Goal: Task Accomplishment & Management: Use online tool/utility

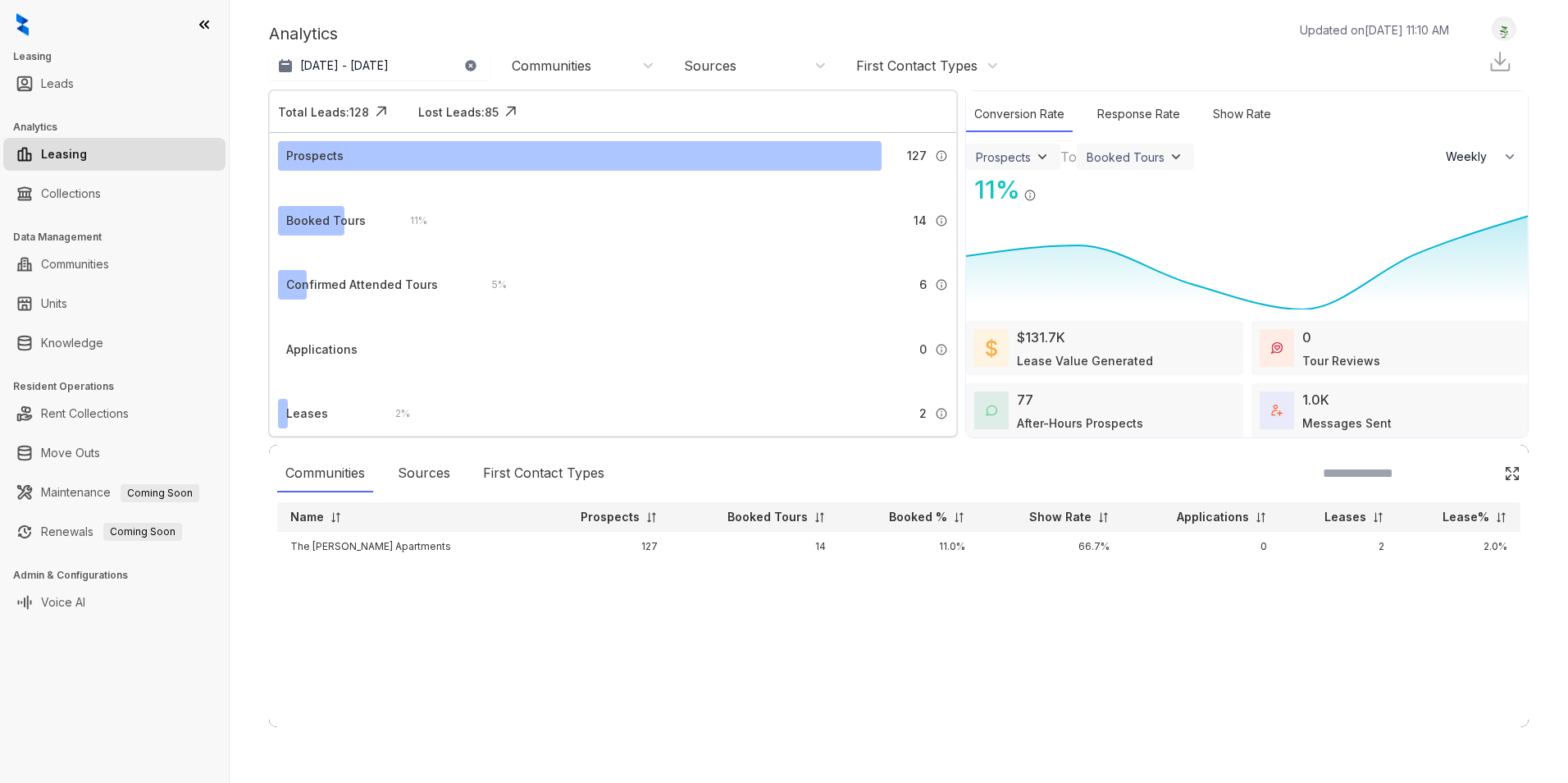
select select "******"
click at [80, 191] on link "Collections" at bounding box center [70, 193] width 60 height 33
click at [62, 198] on link "Collections" at bounding box center [70, 193] width 60 height 33
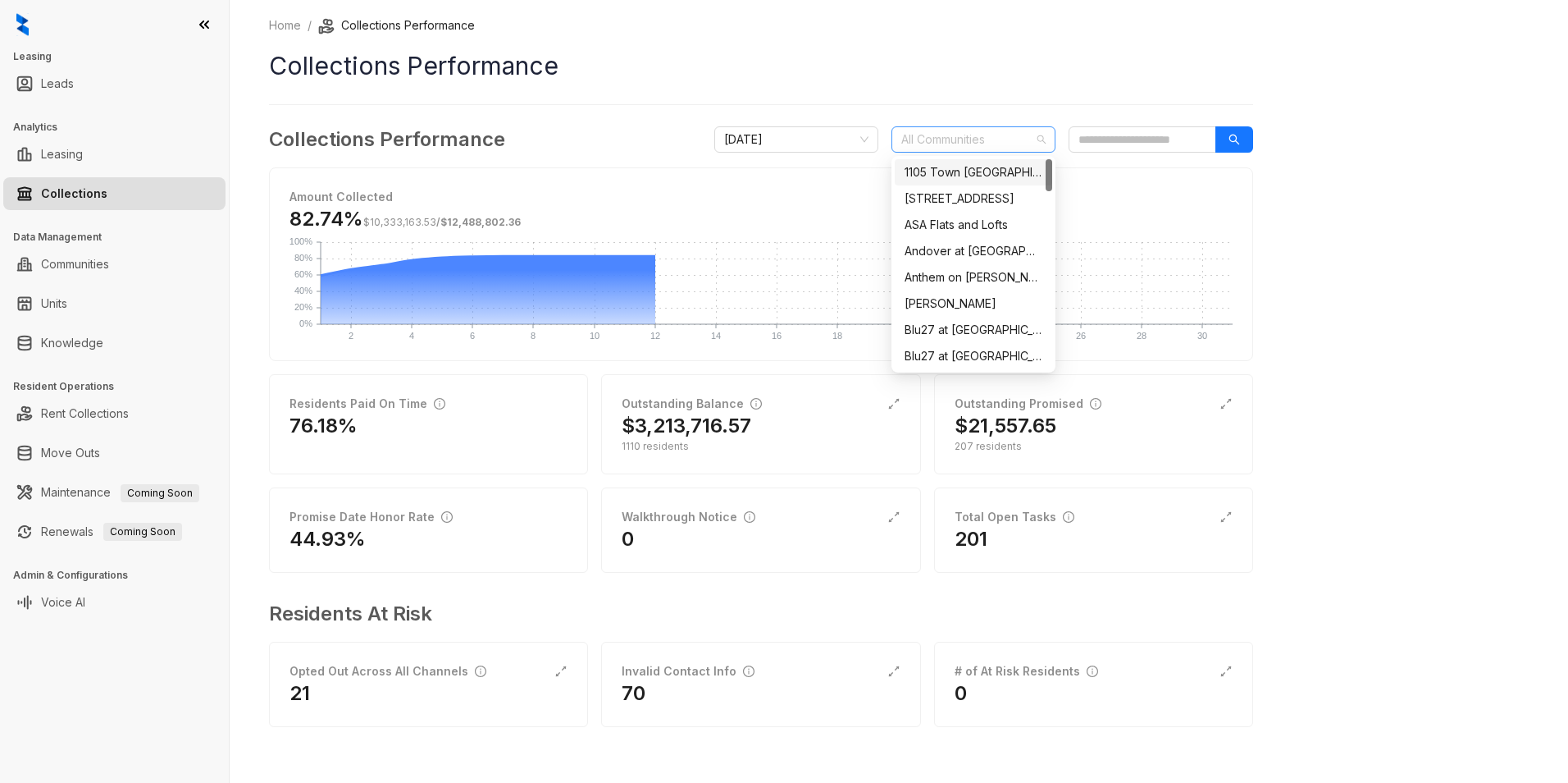
click at [1046, 146] on div "All Communities" at bounding box center [974, 139] width 164 height 26
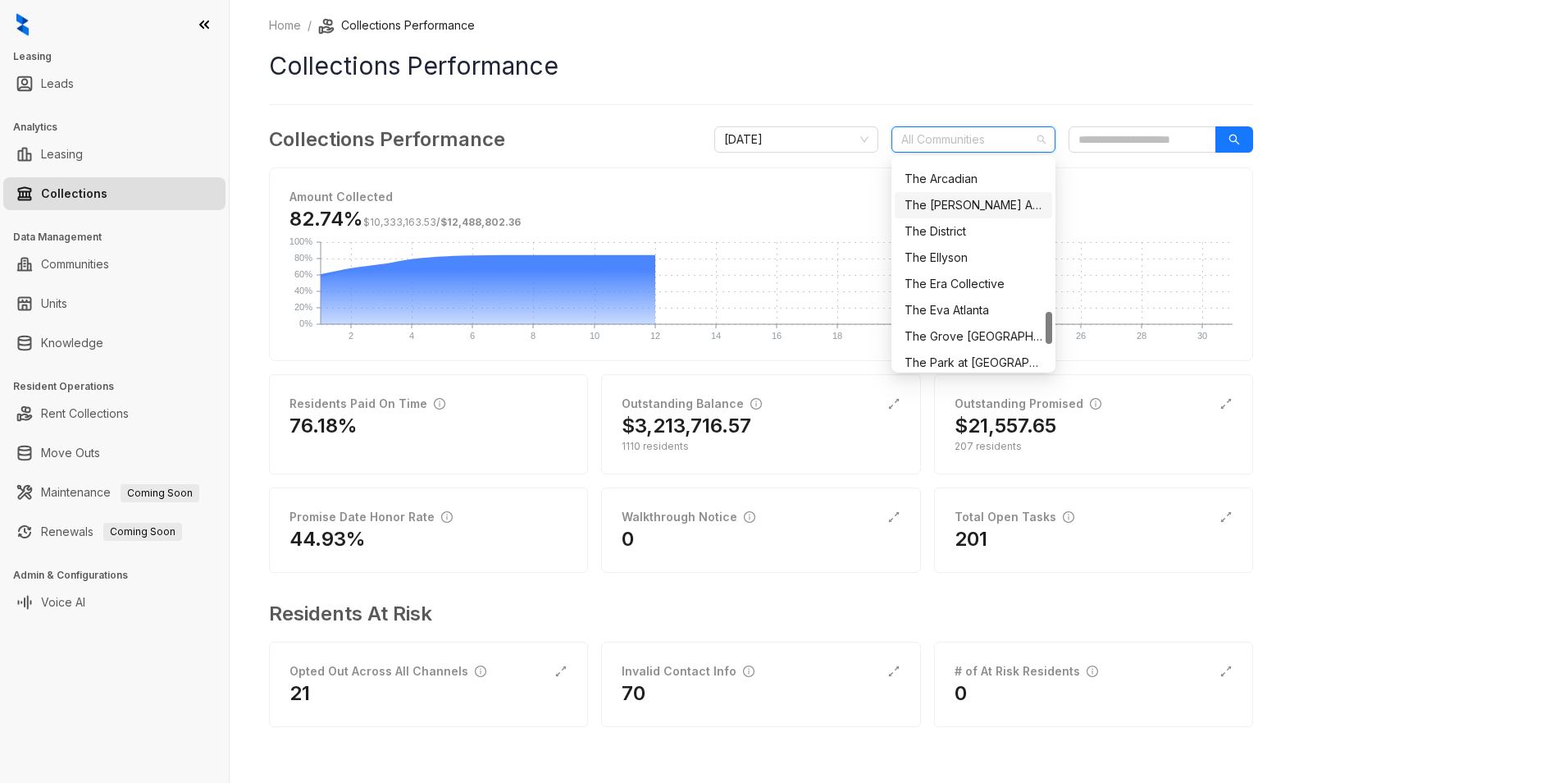
click at [958, 206] on div "The [PERSON_NAME] Apartments" at bounding box center [973, 205] width 137 height 18
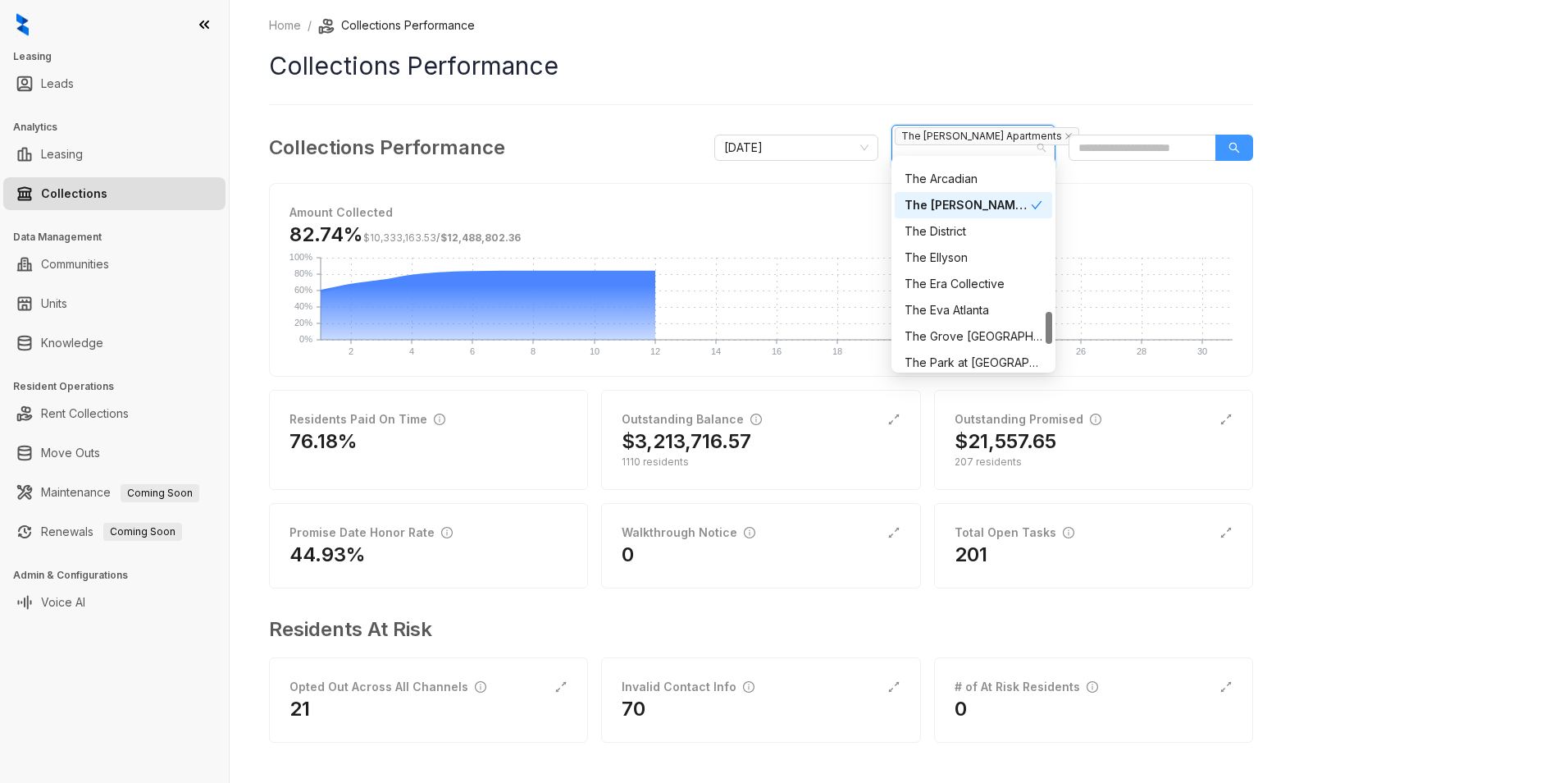
click at [1244, 137] on button "button" at bounding box center [1235, 147] width 38 height 26
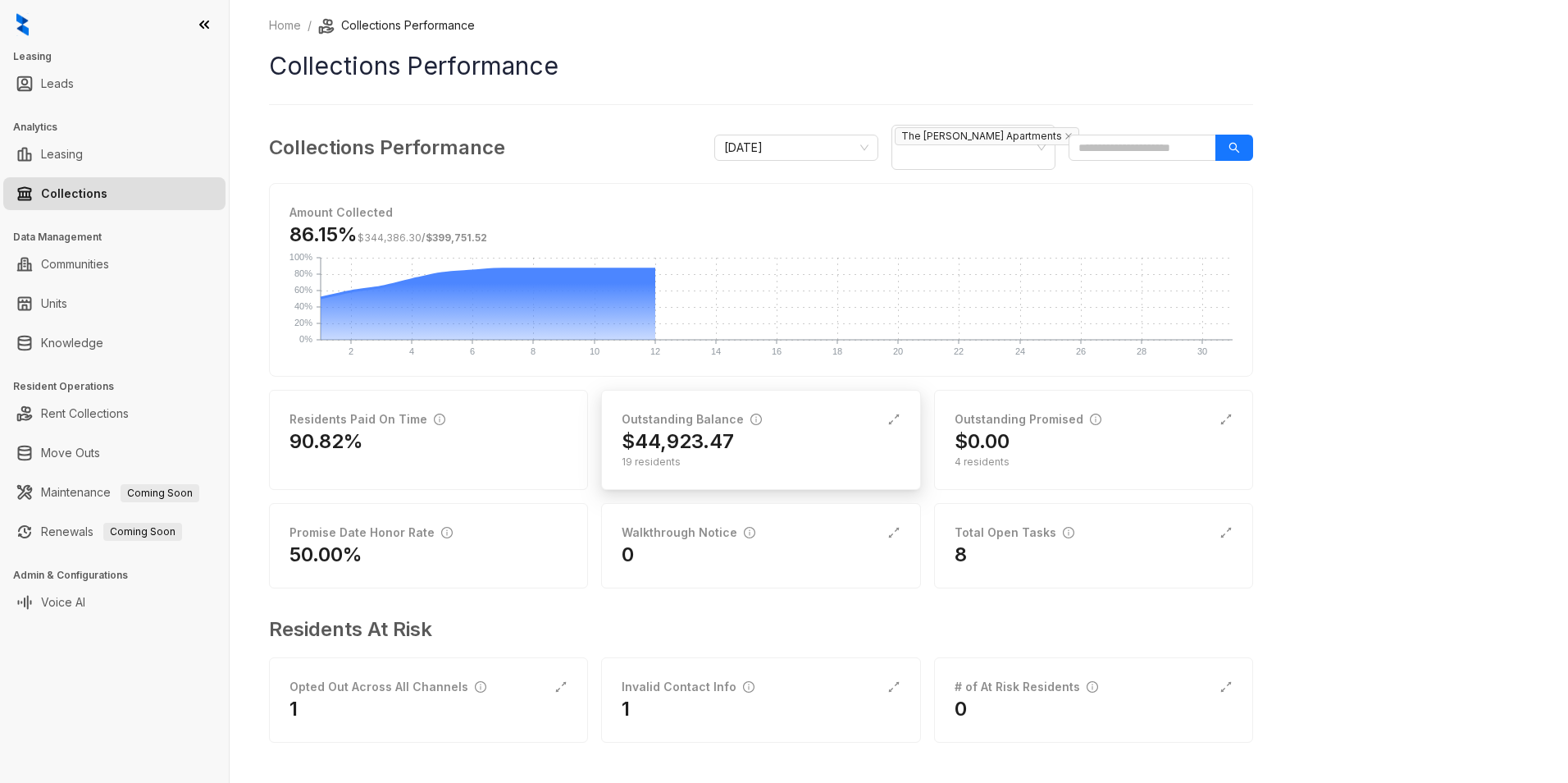
click at [848, 429] on div "$44,923.47" at bounding box center [761, 441] width 278 height 26
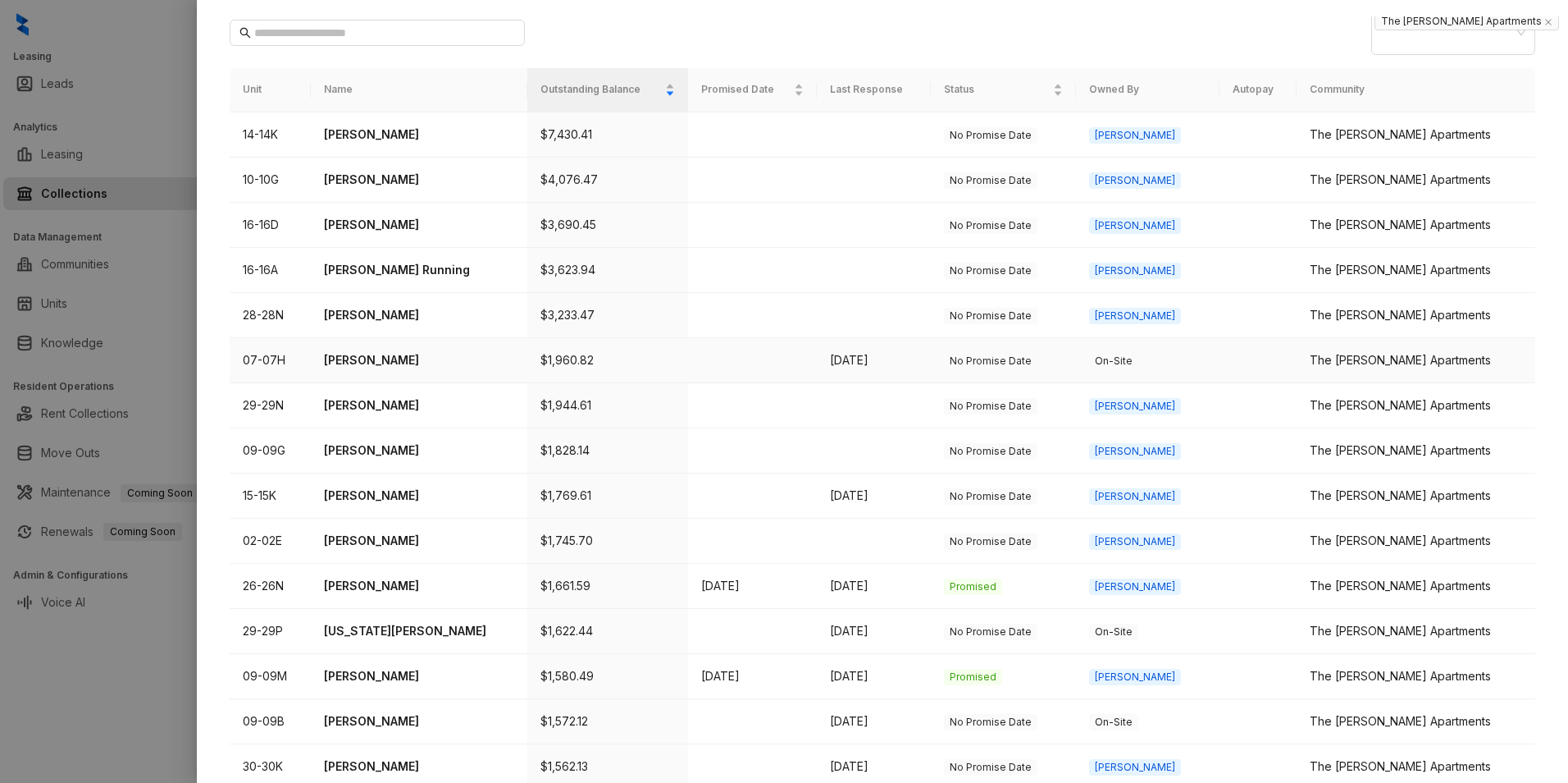
scroll to position [246, 0]
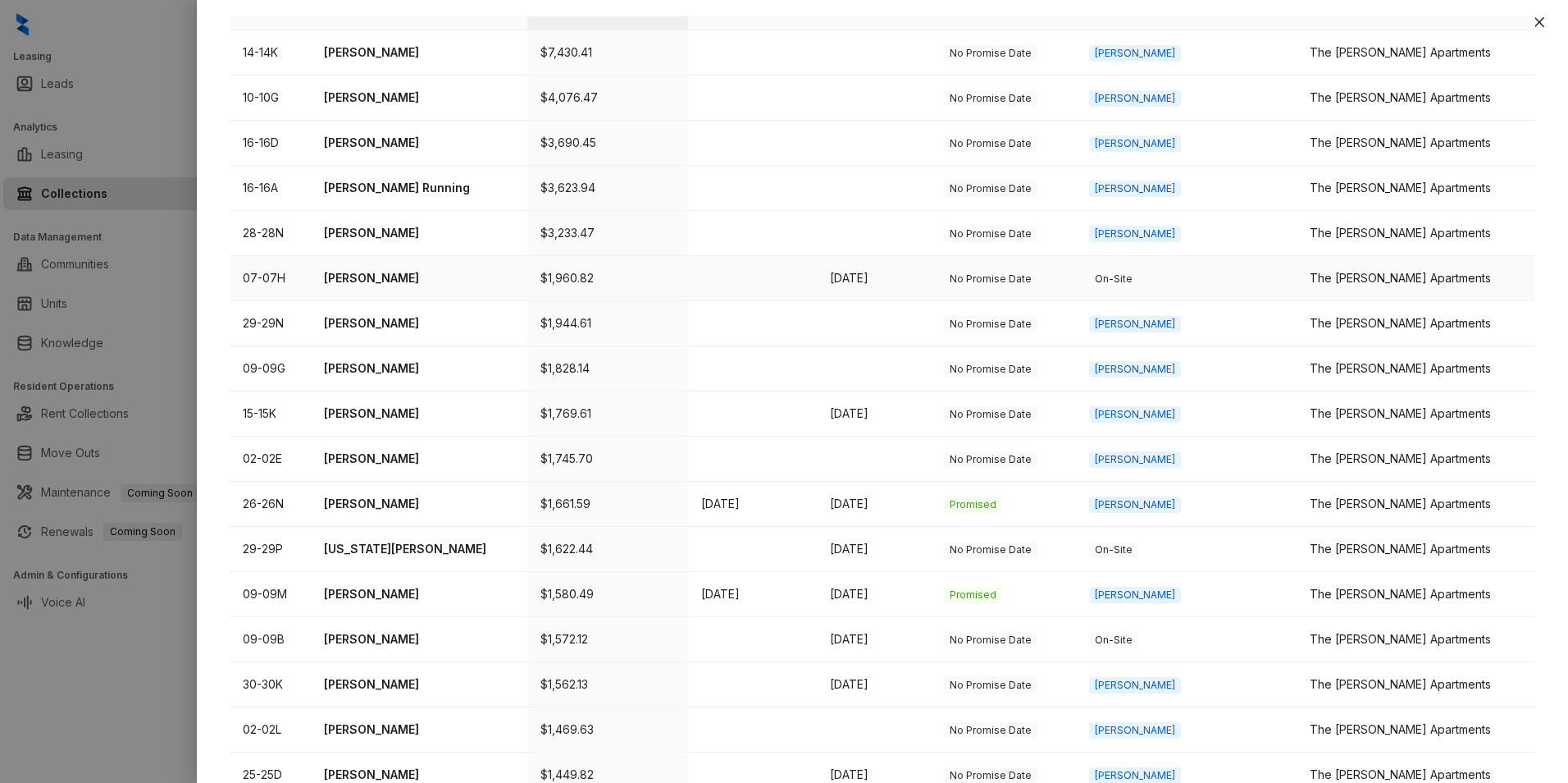
click at [565, 256] on td "$1,960.82" at bounding box center [607, 278] width 160 height 45
click at [377, 269] on p "[PERSON_NAME]" at bounding box center [419, 278] width 191 height 18
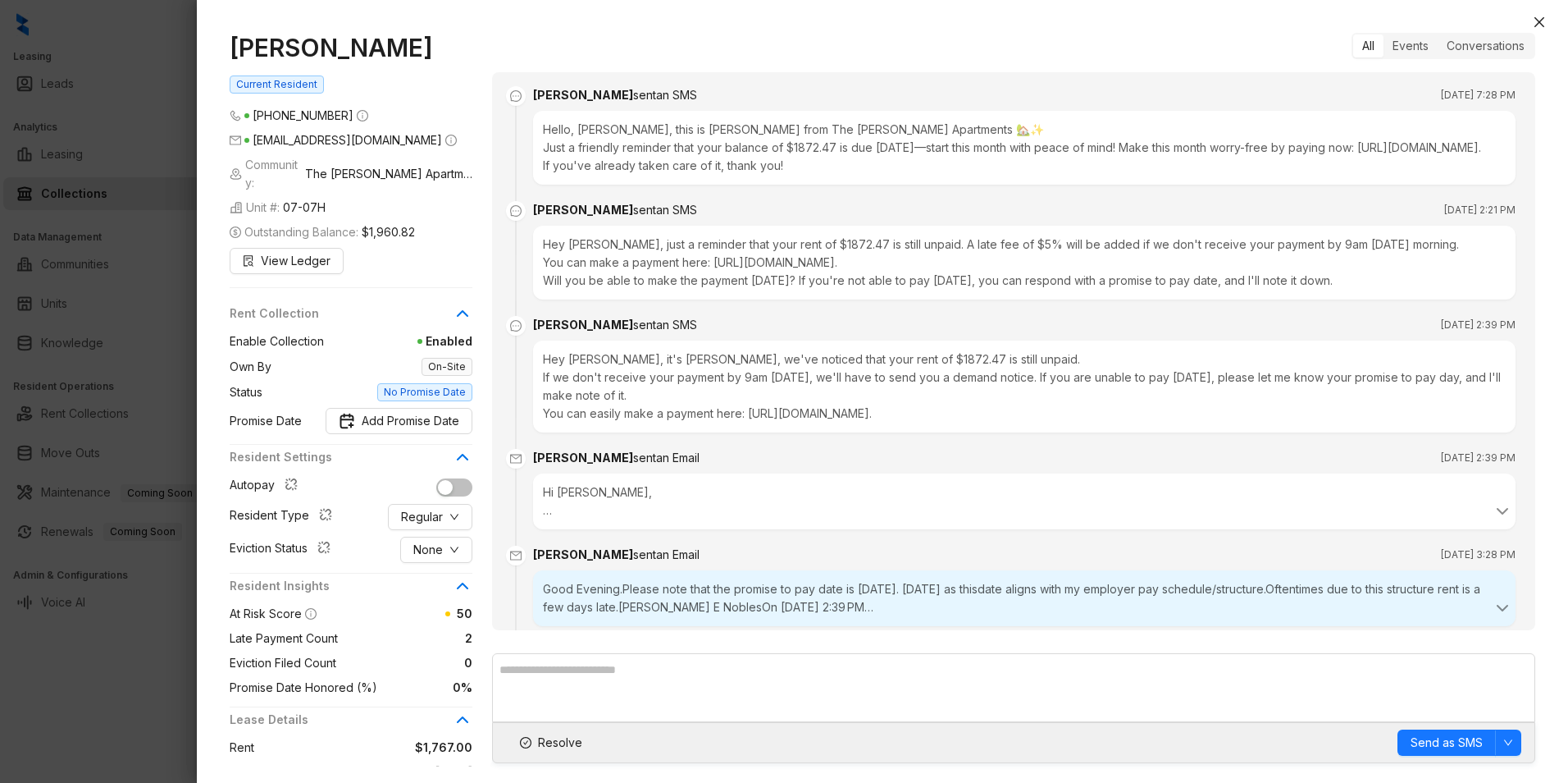
scroll to position [1339, 0]
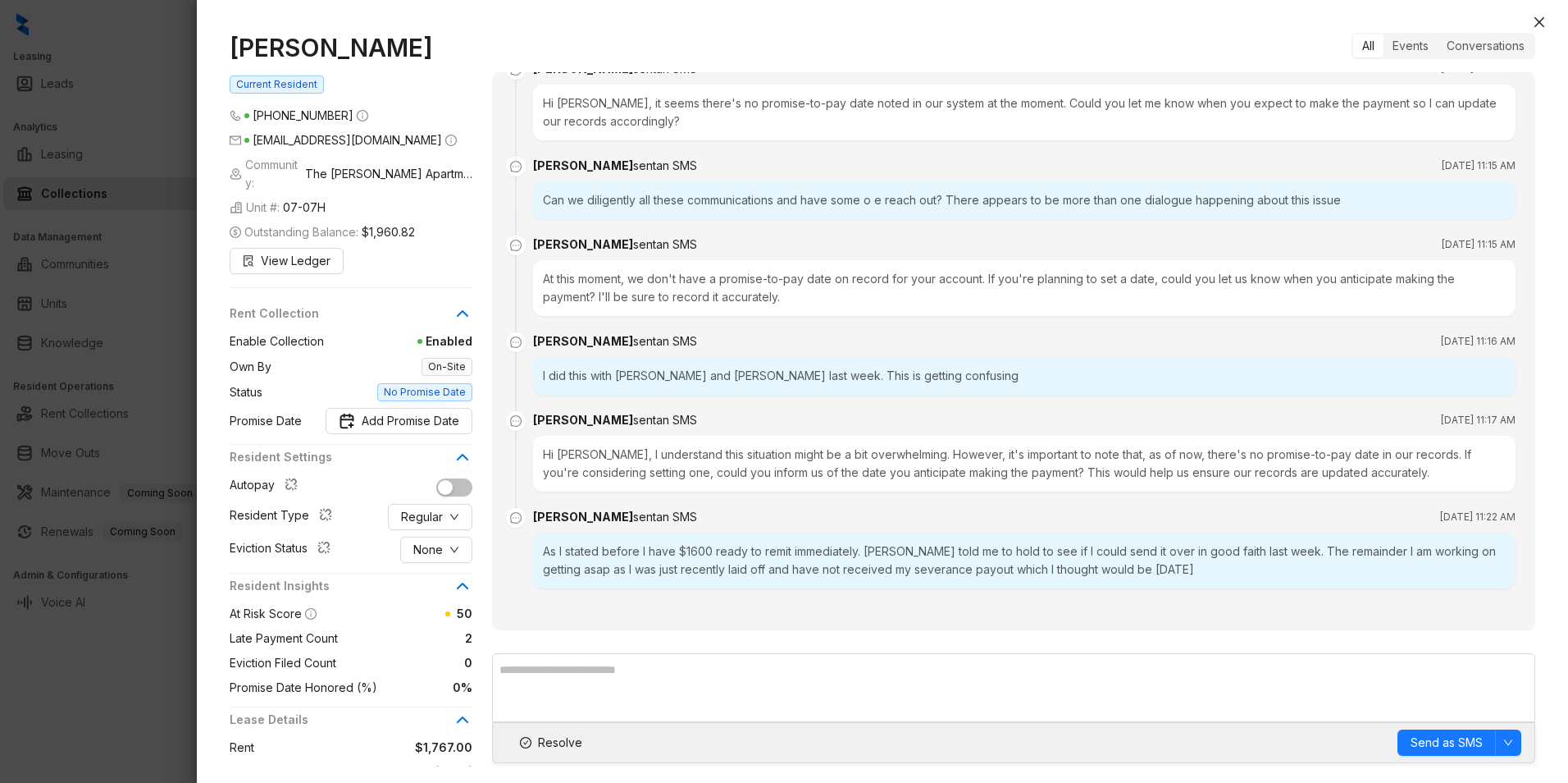
click at [1529, 20] on div "[PERSON_NAME] Current Resident [PHONE_NUMBER] [EMAIL_ADDRESS][DOMAIN_NAME] Comm…" at bounding box center [883, 400] width 1372 height 767
click at [1539, 21] on icon "close" at bounding box center [1539, 22] width 10 height 10
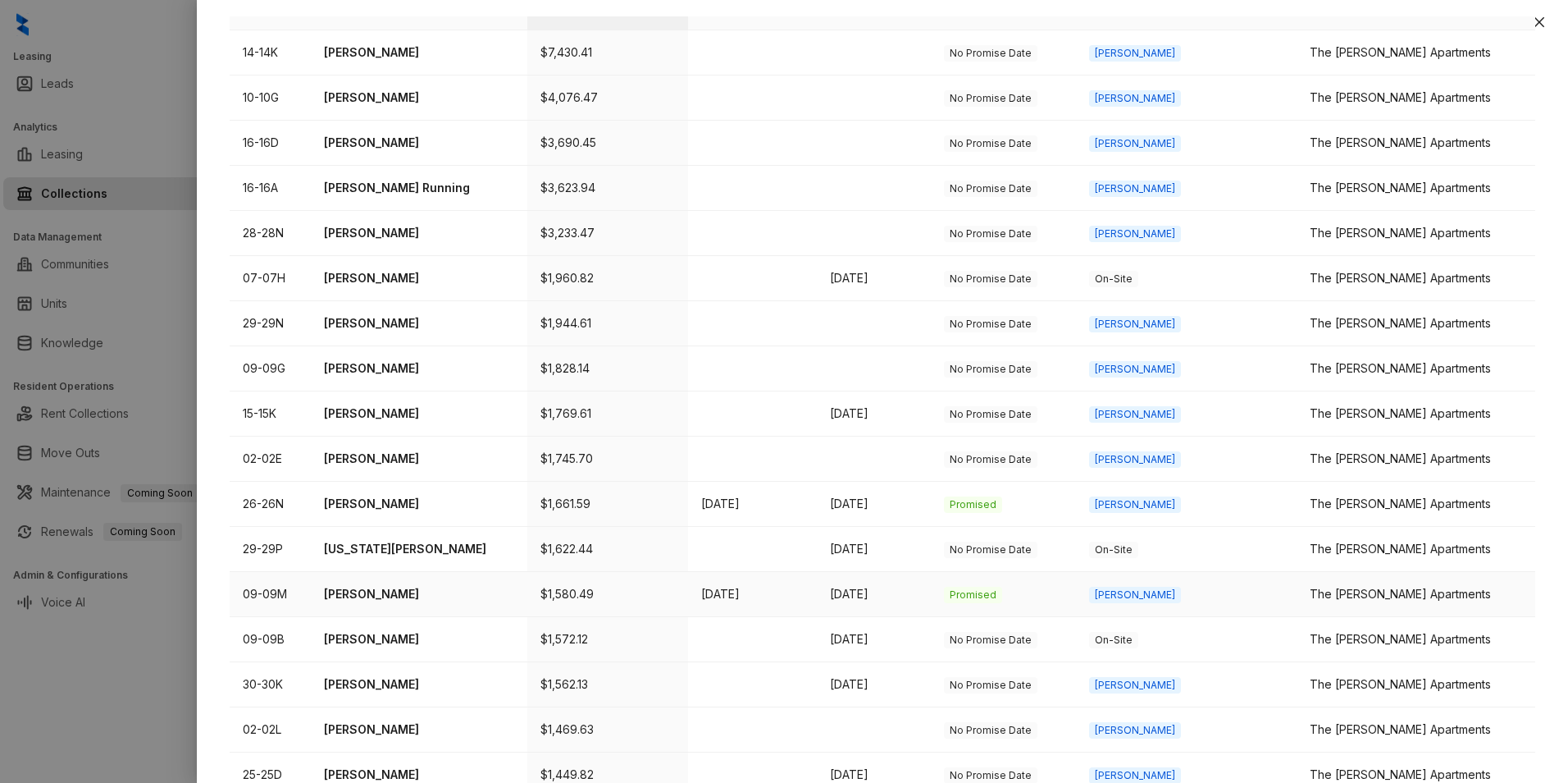
click at [404, 585] on p "[PERSON_NAME]" at bounding box center [419, 594] width 191 height 18
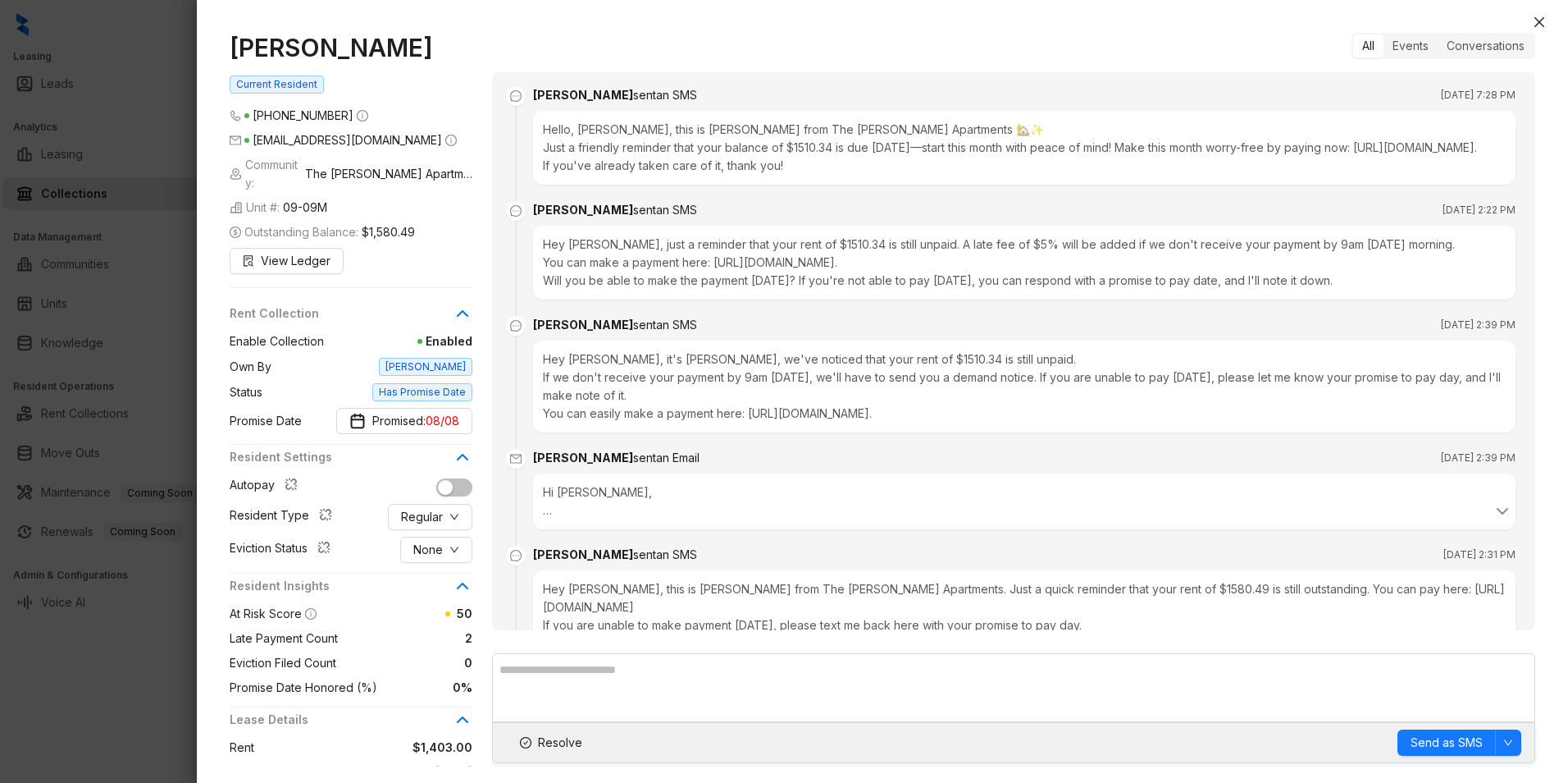
scroll to position [653, 0]
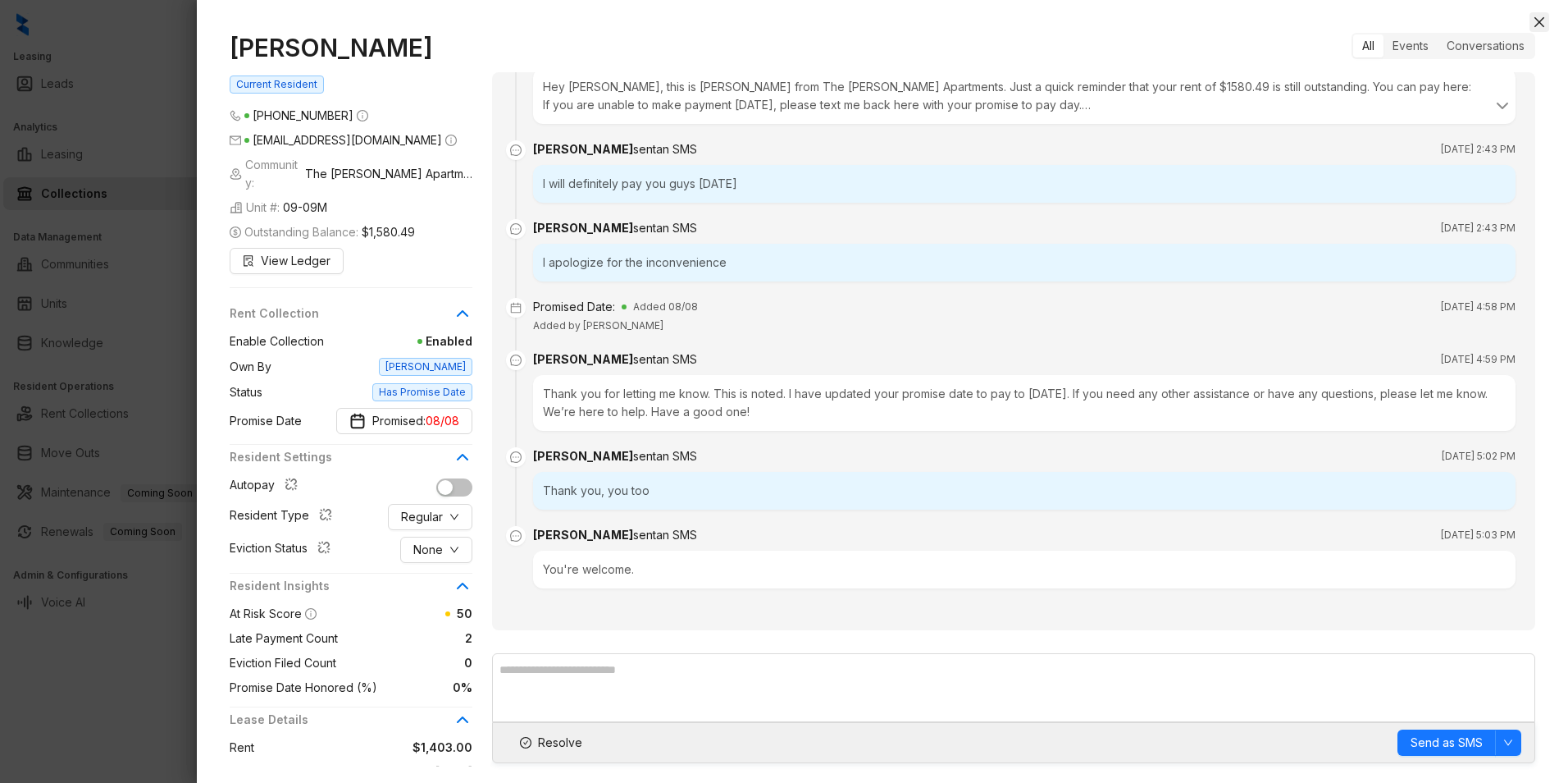
click at [1545, 23] on icon "close" at bounding box center [1539, 22] width 14 height 14
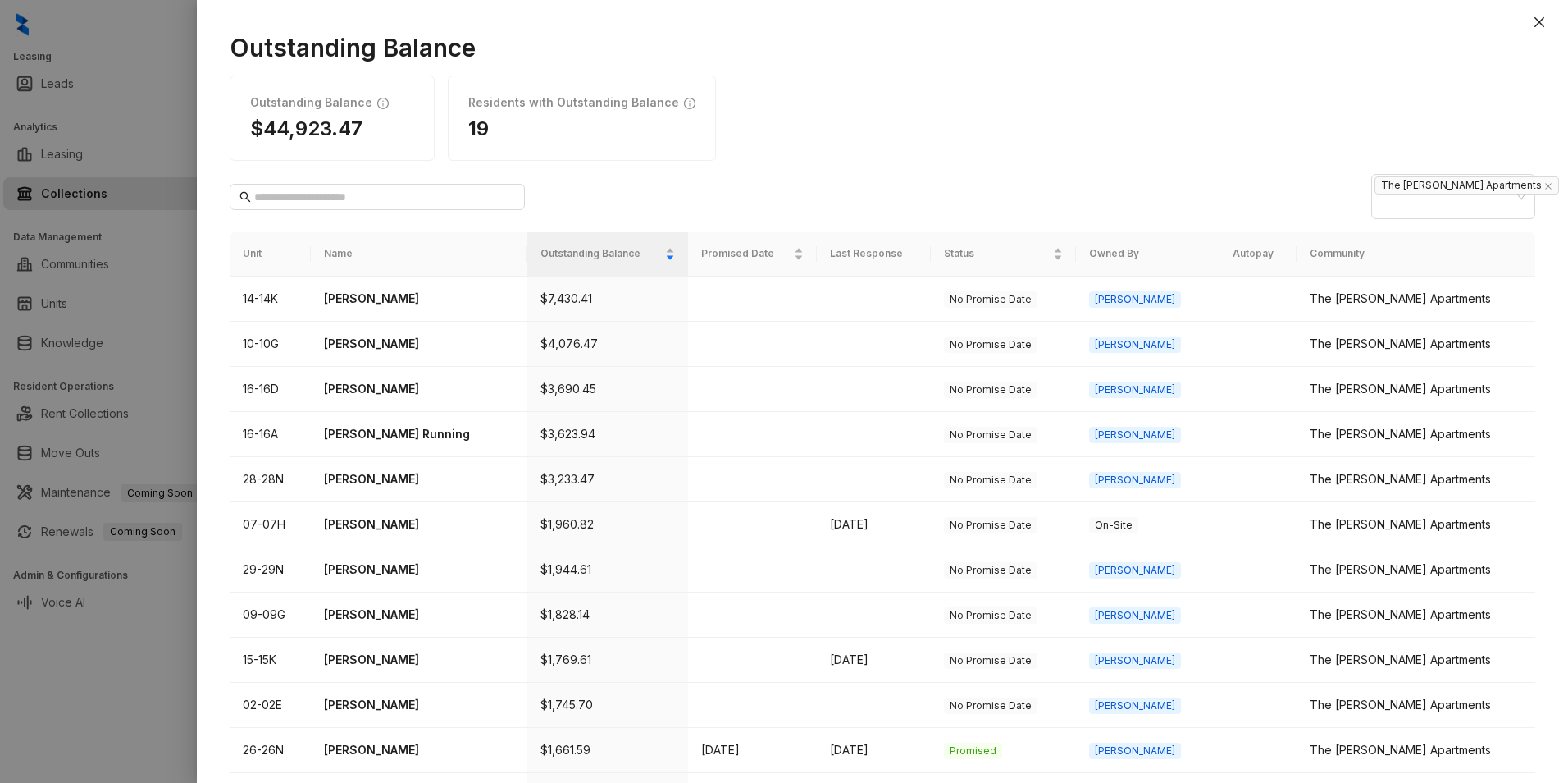
click at [89, 29] on div at bounding box center [784, 392] width 1568 height 783
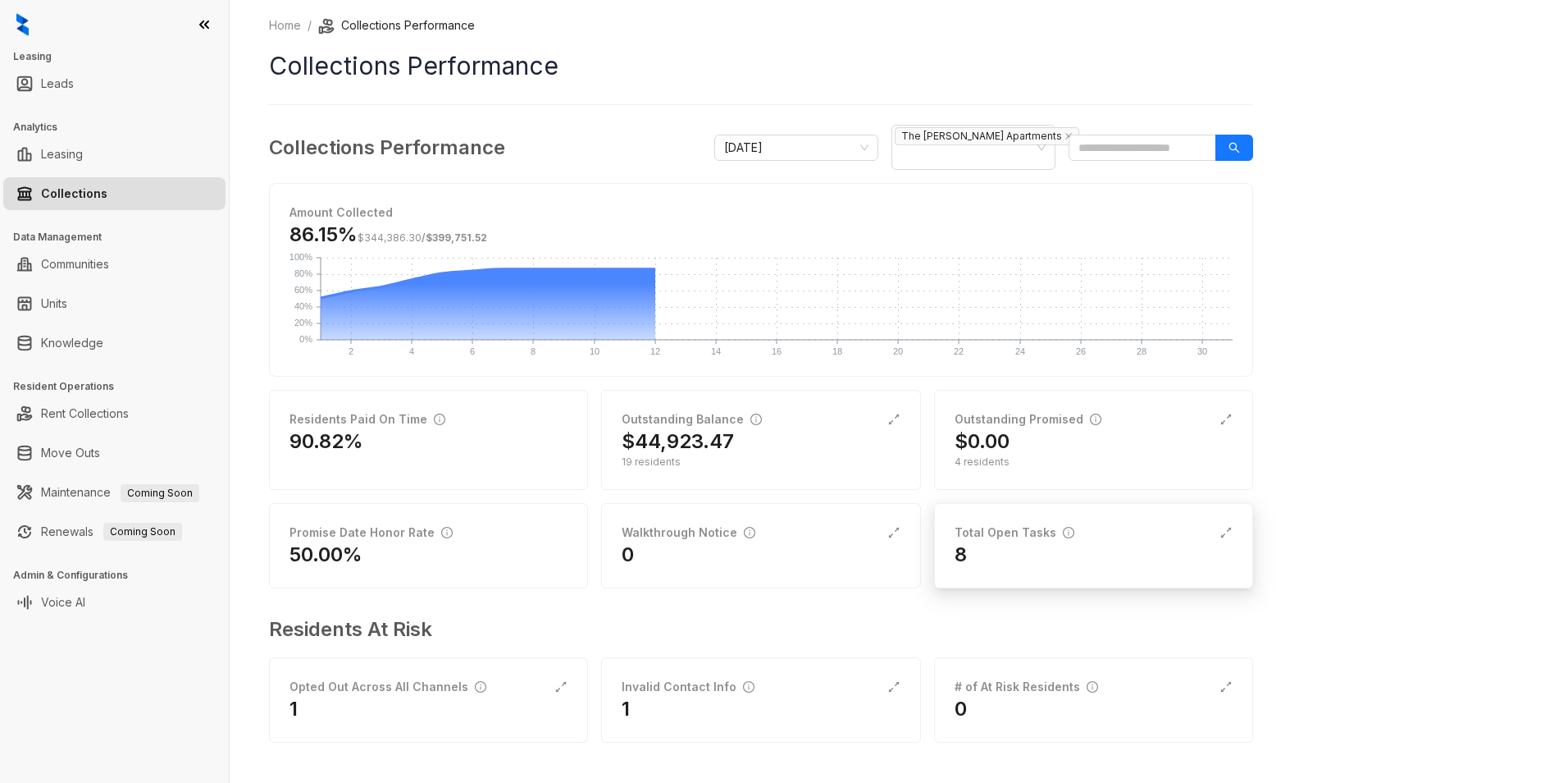
click at [1033, 542] on div "8" at bounding box center [1094, 554] width 278 height 26
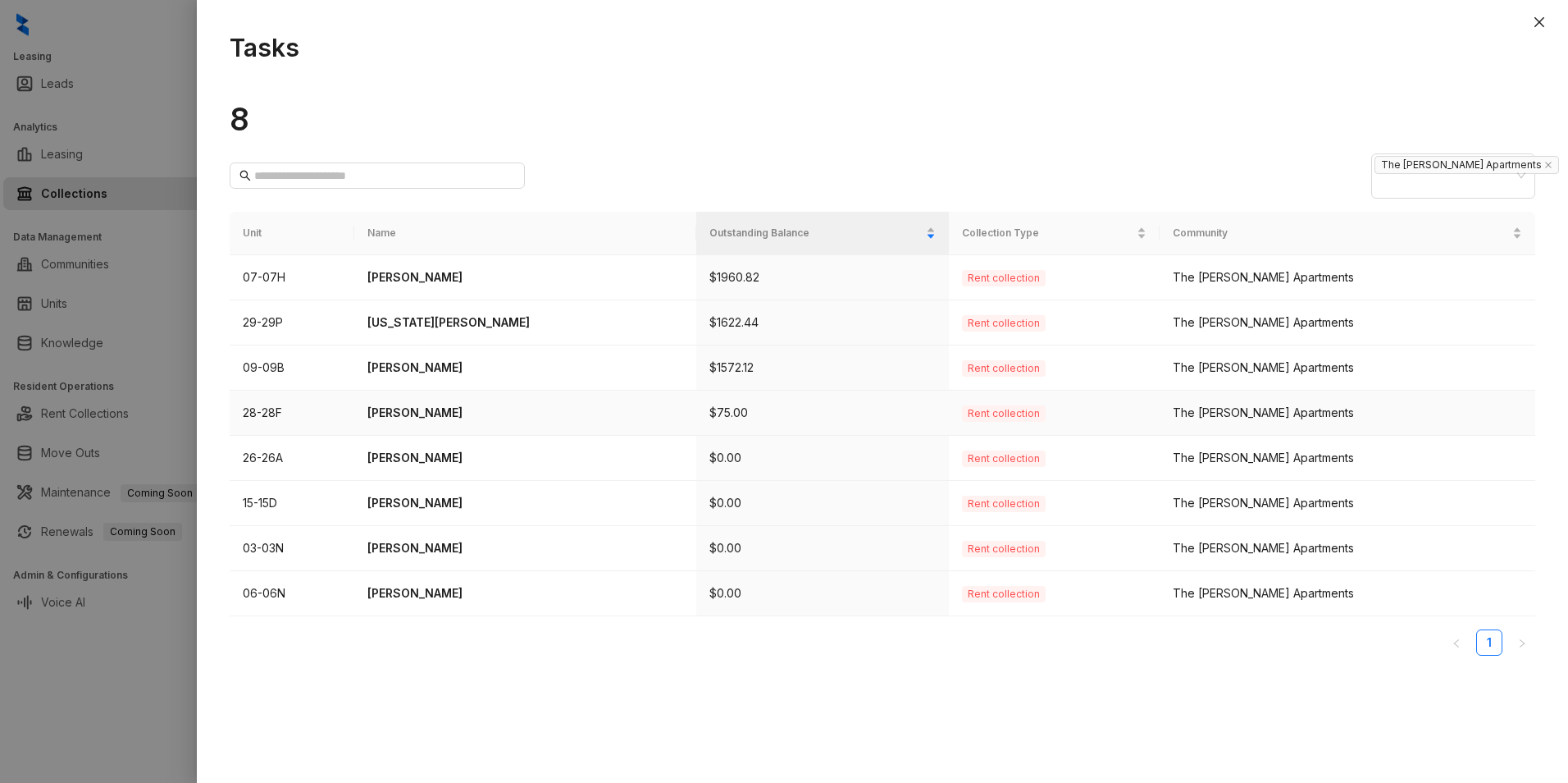
click at [772, 404] on p "$75.00" at bounding box center [822, 413] width 226 height 18
click at [466, 404] on p "[PERSON_NAME]" at bounding box center [525, 413] width 315 height 18
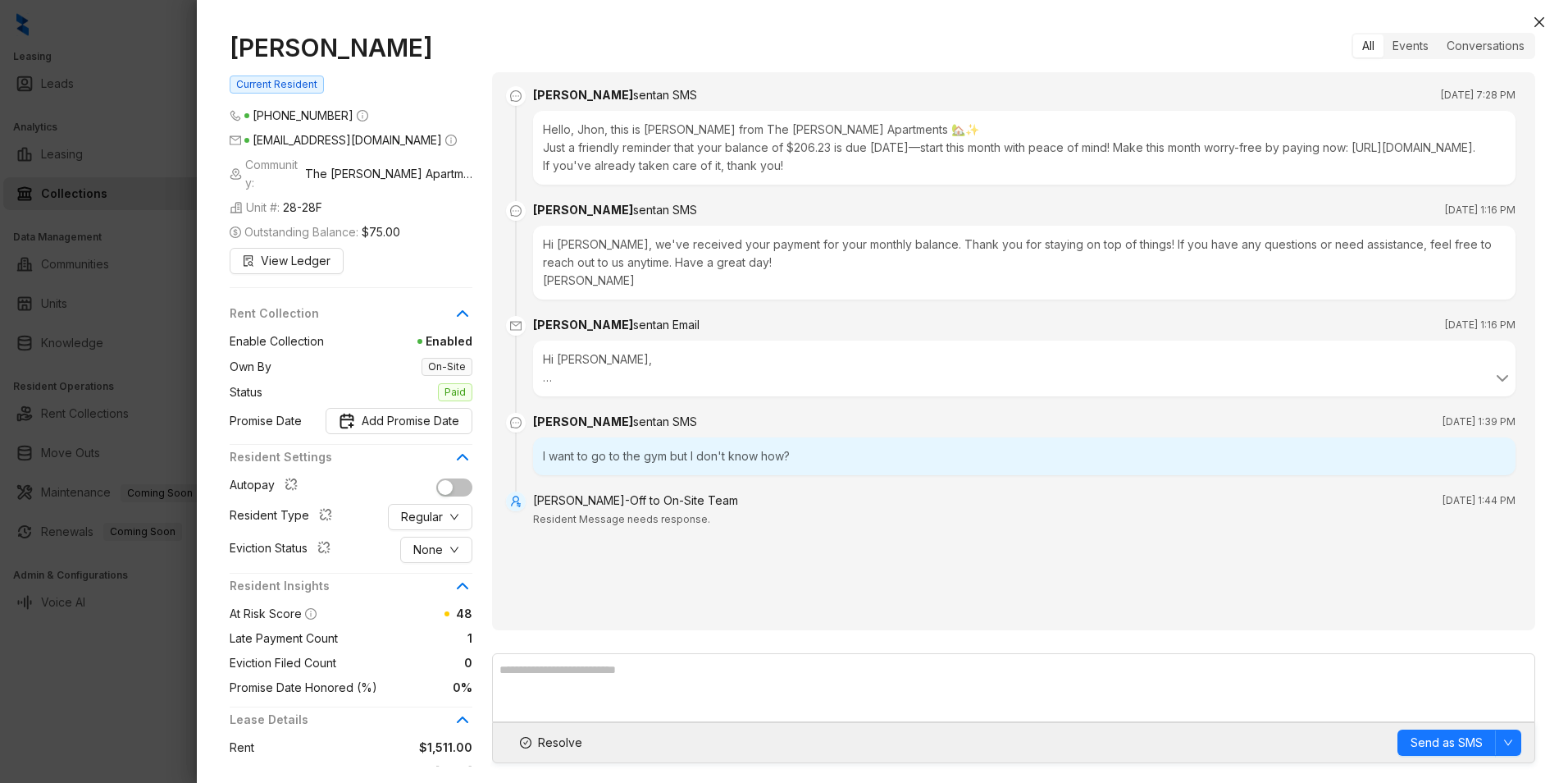
drag, startPoint x: 1538, startPoint y: 23, endPoint x: 1549, endPoint y: 71, distance: 49.2
click at [1539, 23] on icon "close" at bounding box center [1539, 22] width 14 height 14
